Goal: Complete application form

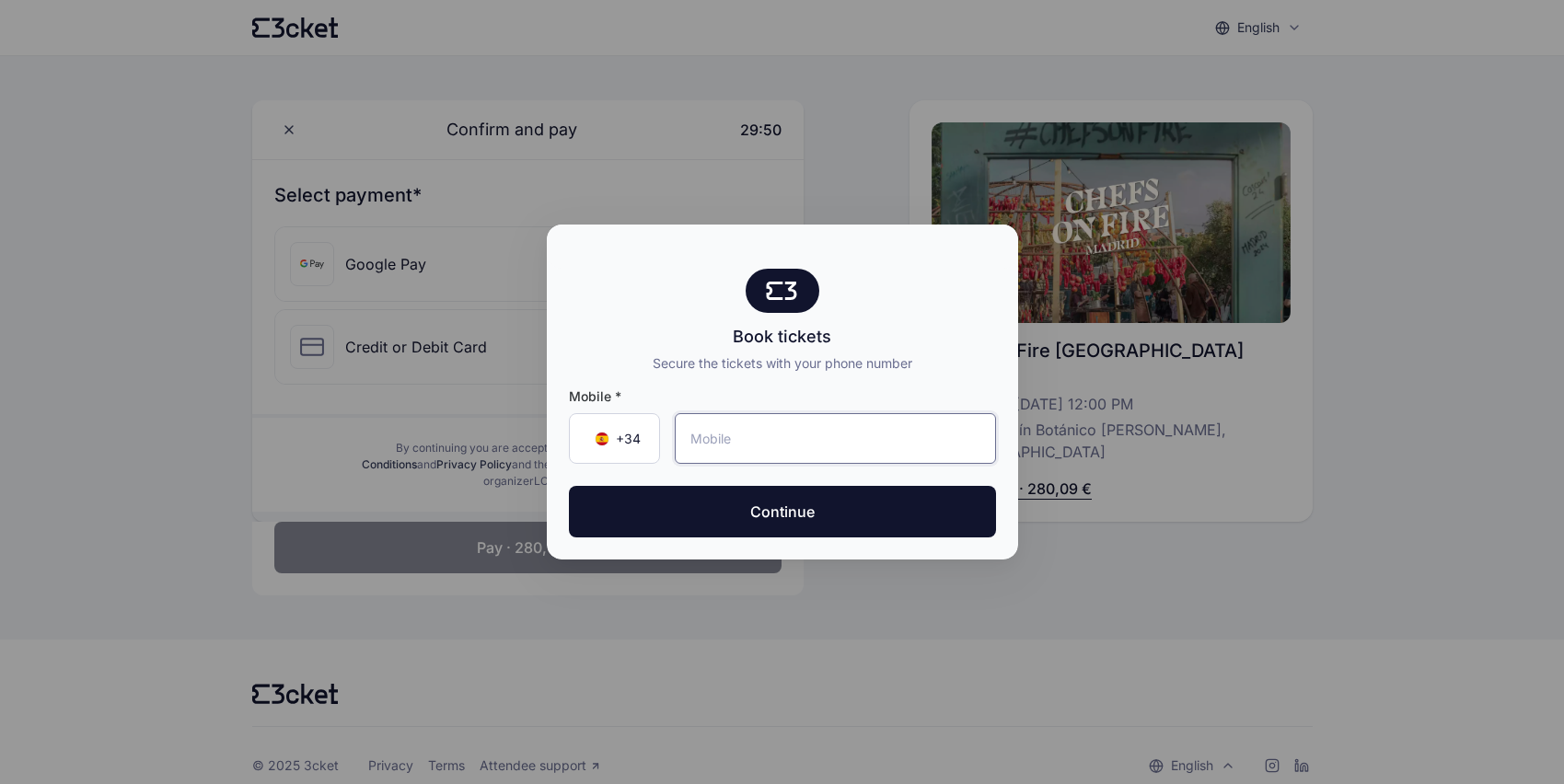
click at [797, 442] on input "tel" at bounding box center [836, 437] width 321 height 50
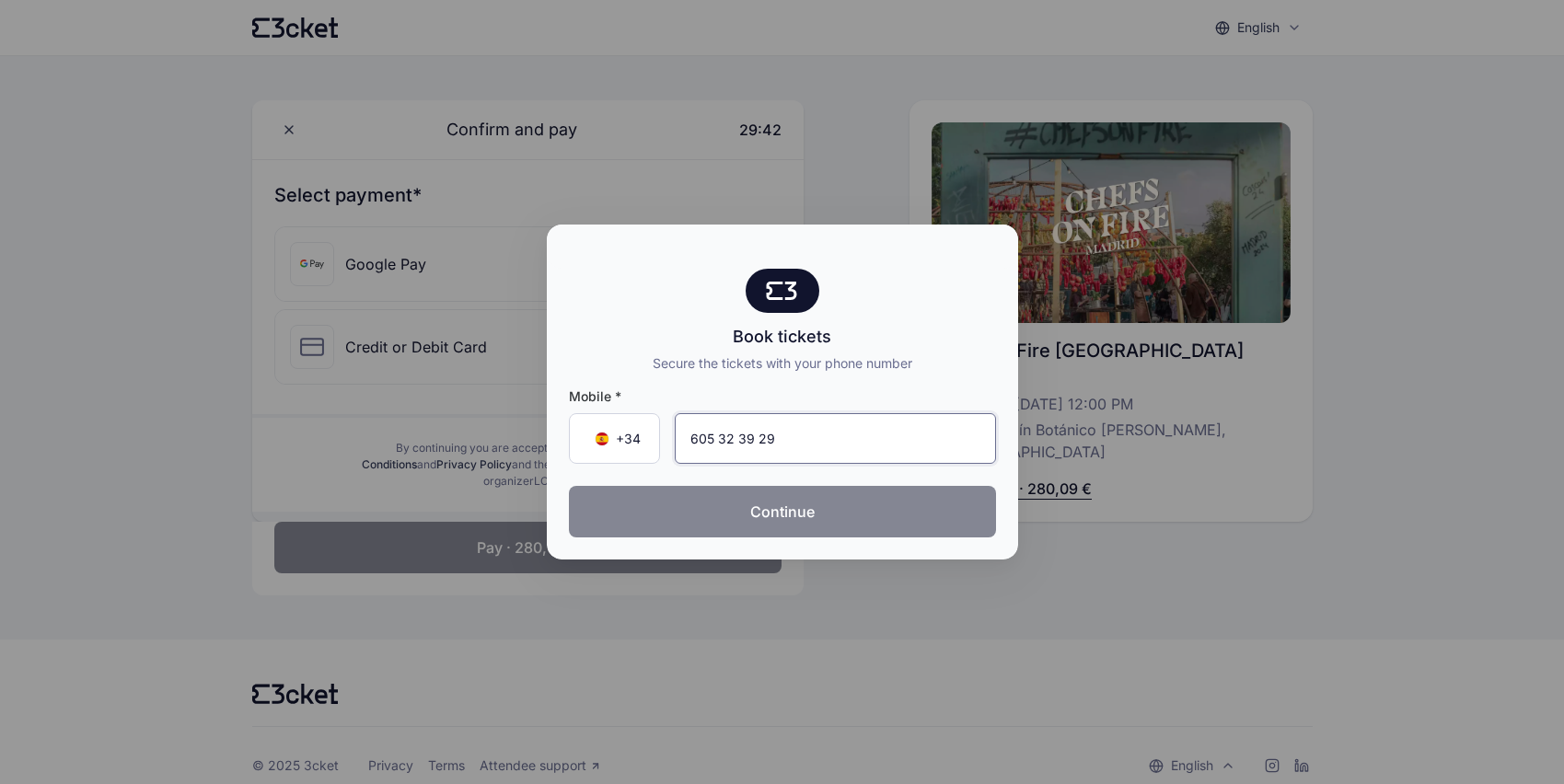
type input "605 32 39 29"
click at [837, 511] on button "Continue" at bounding box center [782, 511] width 427 height 51
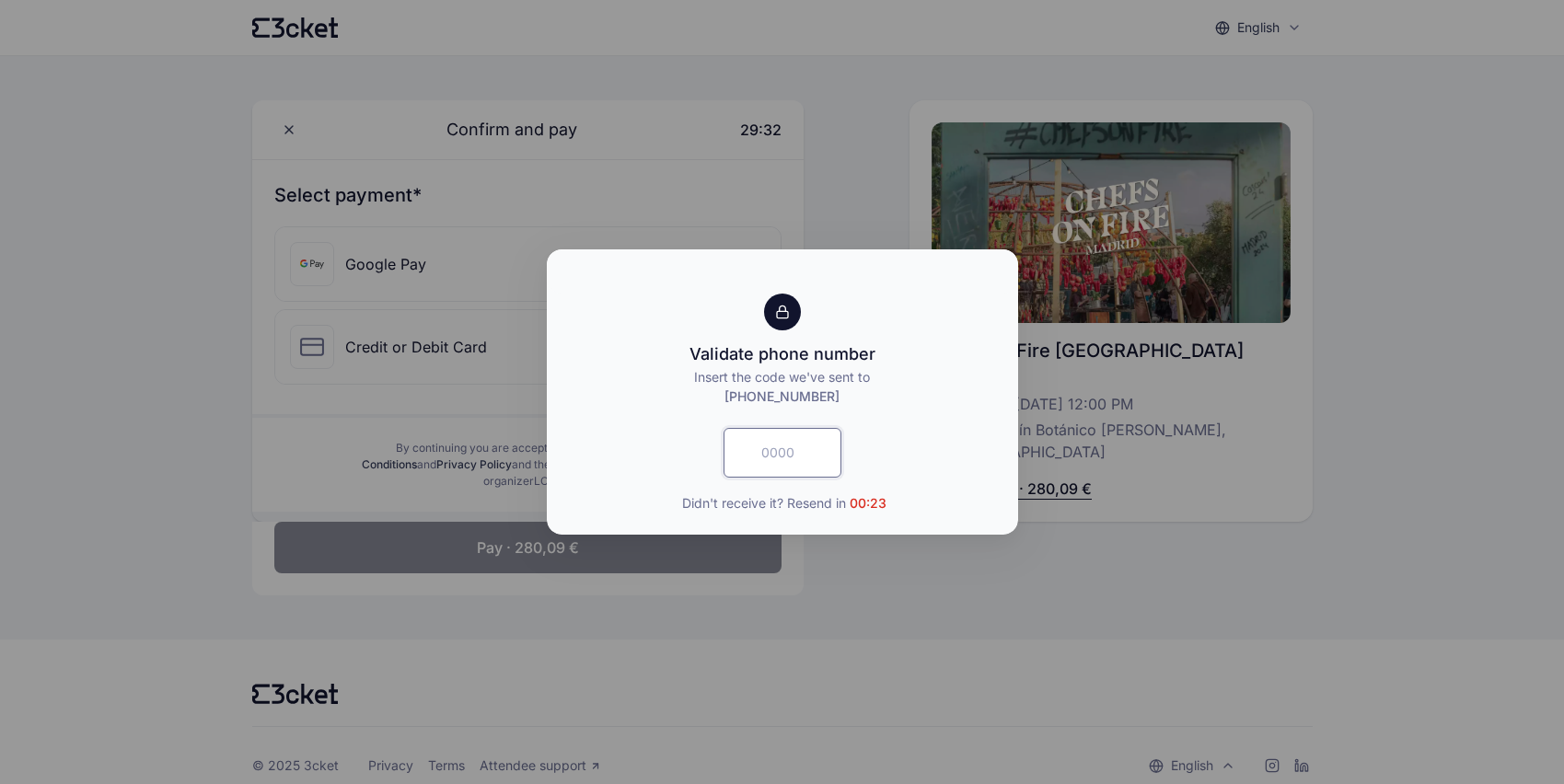
click at [789, 463] on input "text" at bounding box center [782, 452] width 118 height 49
type input "9968"
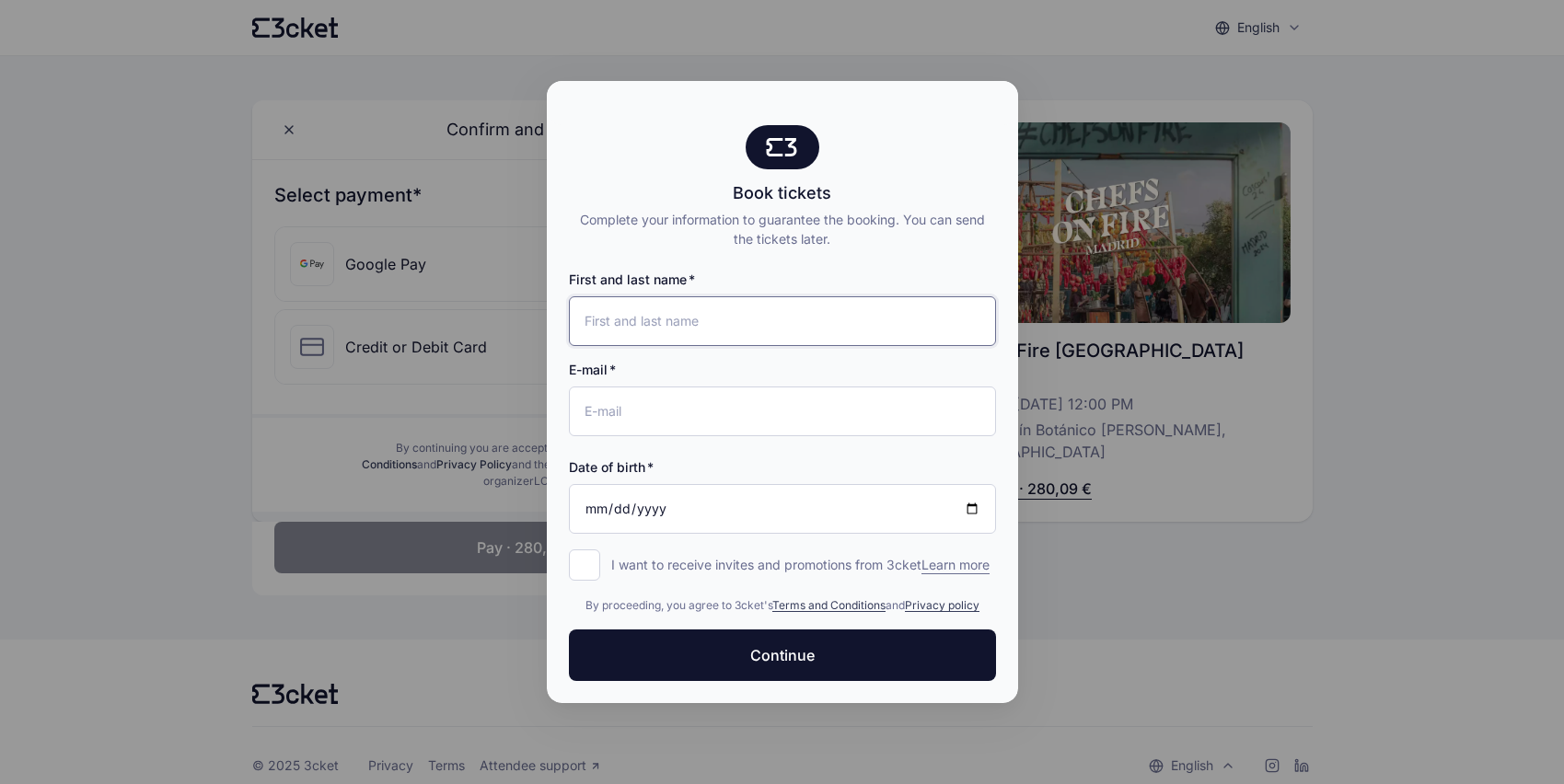
click at [708, 317] on input "First and last name" at bounding box center [782, 321] width 427 height 49
type input "[PERSON_NAME]"
type input "[EMAIL_ADDRESS][DOMAIN_NAME]"
click at [767, 509] on input "Date of birth" at bounding box center [782, 508] width 427 height 49
type input "[DATE]"
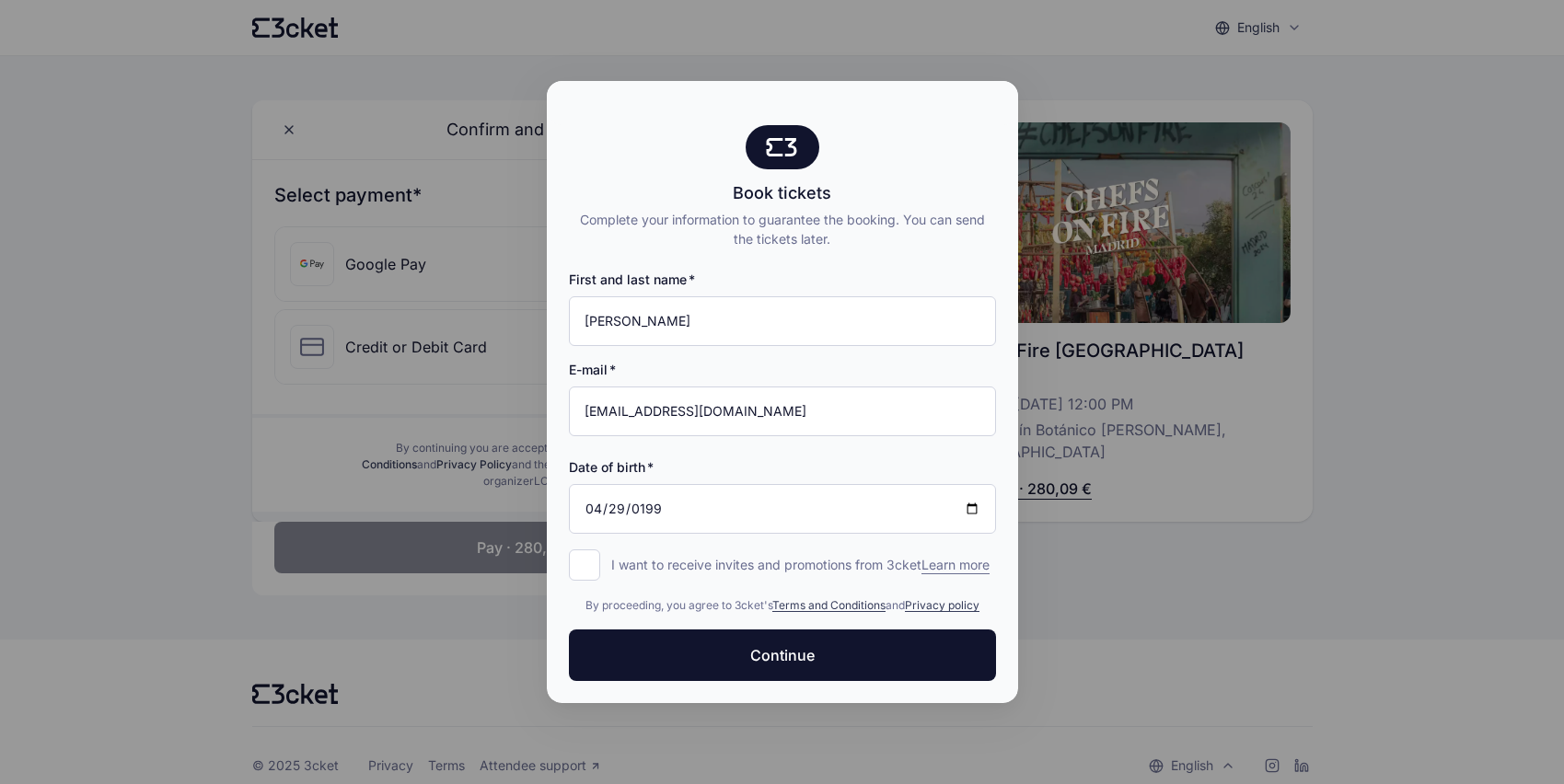
click at [957, 571] on p "I want to receive invites and promotions from 3cket Learn more" at bounding box center [800, 564] width 378 height 19
click at [600, 571] on input "I want to receive invites and promotions from 3cket Learn more form.register.op…" at bounding box center [584, 565] width 32 height 32
click at [583, 559] on input "I want to receive invites and promotions from 3cket Learn more form.register.op…" at bounding box center [584, 565] width 32 height 32
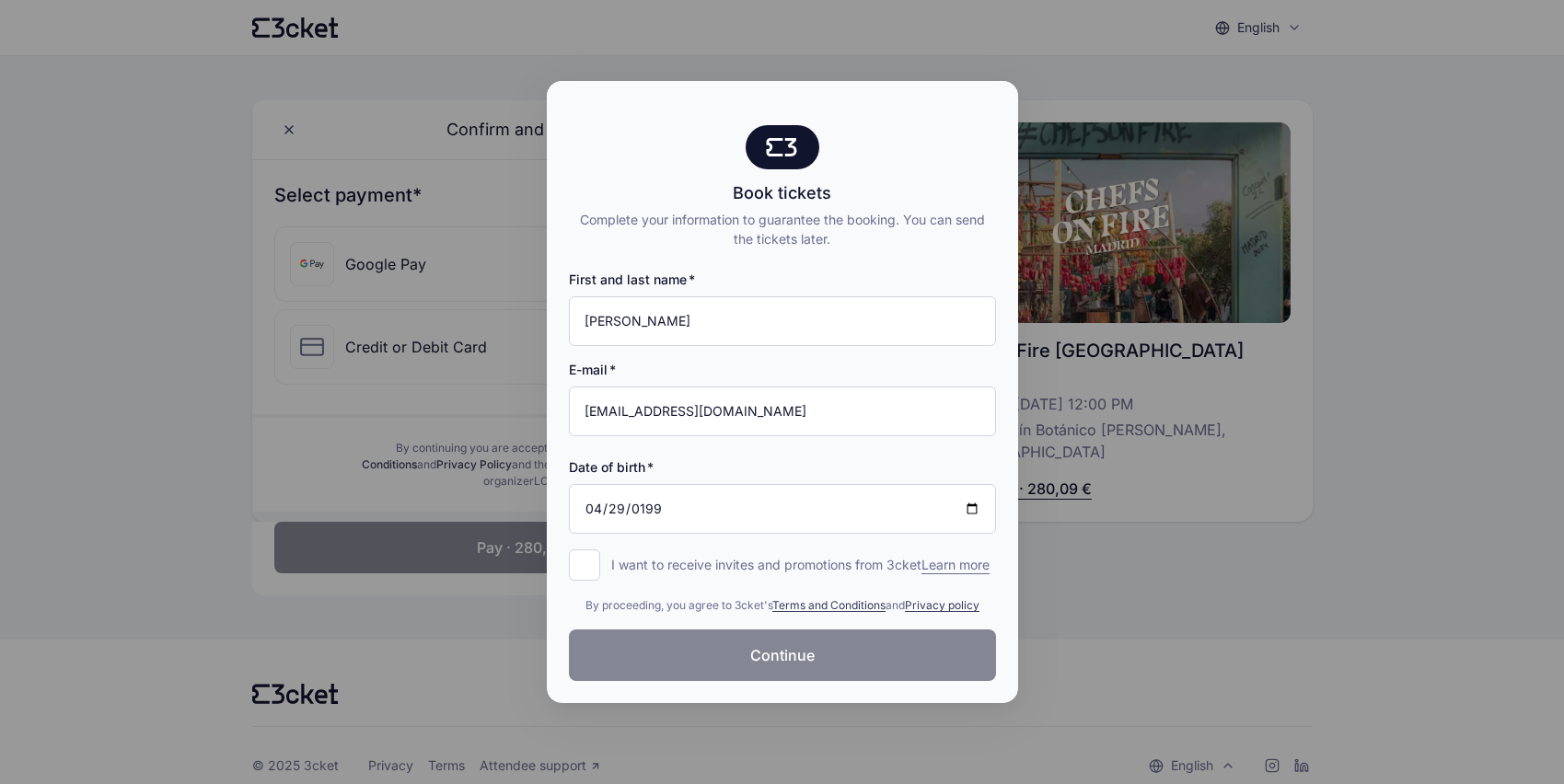
click at [678, 659] on button "Continue" at bounding box center [782, 655] width 427 height 51
click at [578, 559] on input "I want to receive invites and promotions from 3cket Learn more form.register.op…" at bounding box center [584, 565] width 32 height 32
click at [578, 555] on input "I want to receive invites and promotions from 3cket Learn more form.register.op…" at bounding box center [584, 565] width 32 height 32
checkbox input "false"
click at [792, 609] on link "Terms and Conditions" at bounding box center [829, 605] width 113 height 14
